Goal: Find contact information: Find contact information

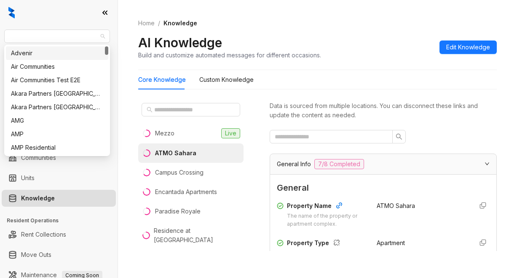
drag, startPoint x: 29, startPoint y: 43, endPoint x: -6, endPoint y: 46, distance: 34.8
click at [0, 46] on html "AMG Leasing Leads Analytics Leasing Collections Data Management Communities Uni…" at bounding box center [258, 139] width 517 height 278
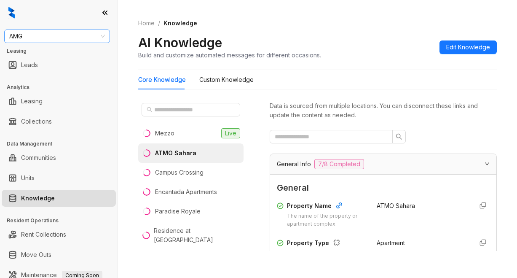
click at [24, 36] on span "AMG" at bounding box center [57, 36] width 96 height 13
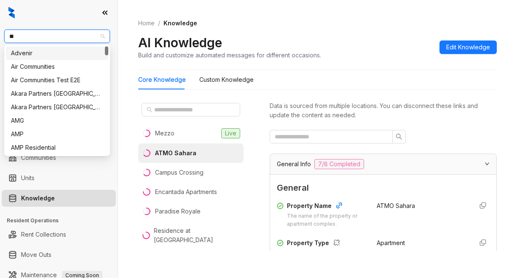
type input "***"
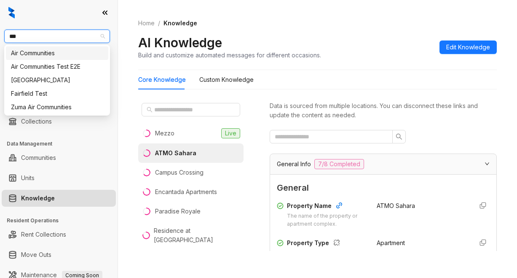
click at [28, 53] on div "Air Communities" at bounding box center [57, 52] width 92 height 9
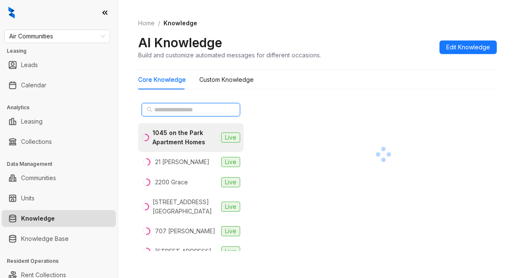
click at [164, 106] on input "text" at bounding box center [191, 109] width 74 height 9
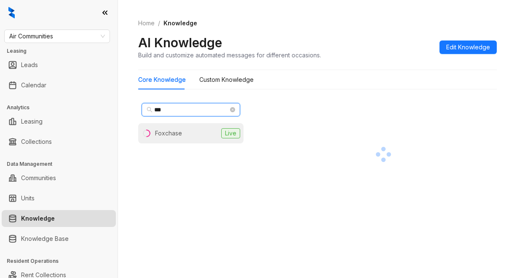
type input "***"
click at [167, 131] on div "Foxchase" at bounding box center [168, 133] width 27 height 9
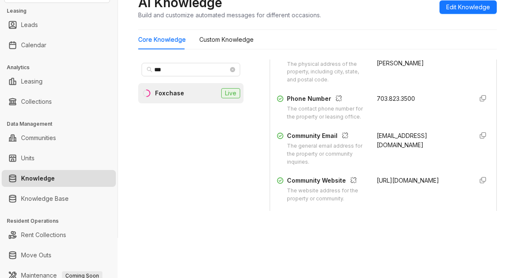
scroll to position [169, 0]
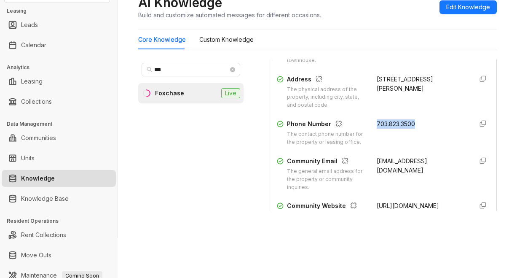
drag, startPoint x: 365, startPoint y: 124, endPoint x: 404, endPoint y: 126, distance: 39.2
click at [419, 125] on div "Phone Number The contact phone number for the property or leasing office. 703.8…" at bounding box center [383, 132] width 213 height 27
copy span "703.823.3500"
click at [368, 46] on div "Core Knowledge Custom Knowledge" at bounding box center [317, 39] width 359 height 19
